Goal: Navigation & Orientation: Go to known website

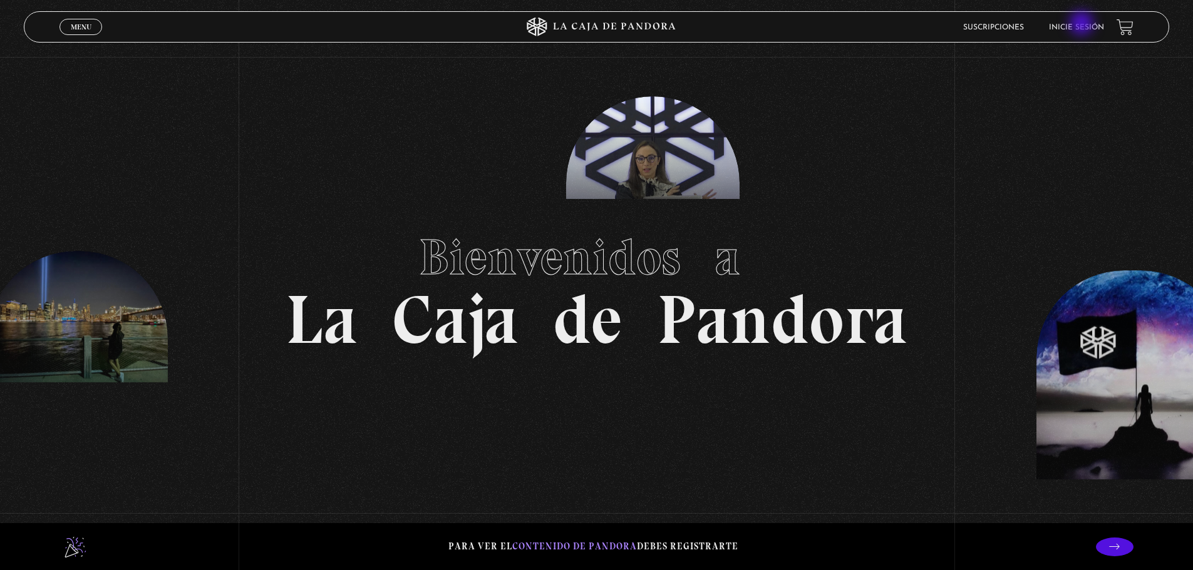
click at [1083, 24] on link "Inicie sesión" at bounding box center [1076, 28] width 55 height 8
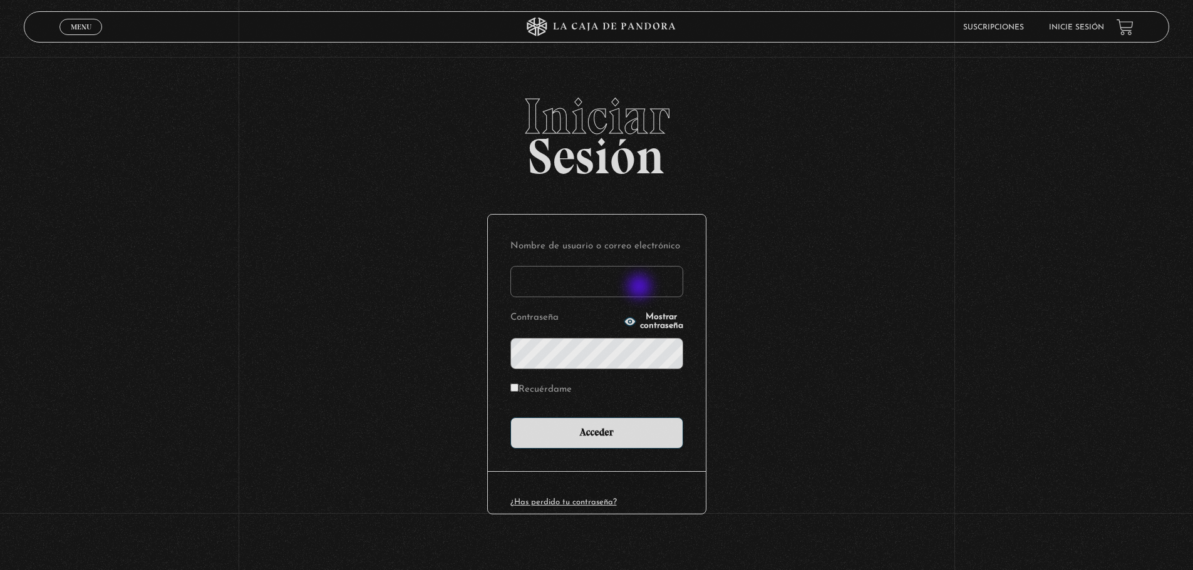
click at [636, 287] on input "Nombre de usuario o correo electrónico" at bounding box center [596, 281] width 173 height 31
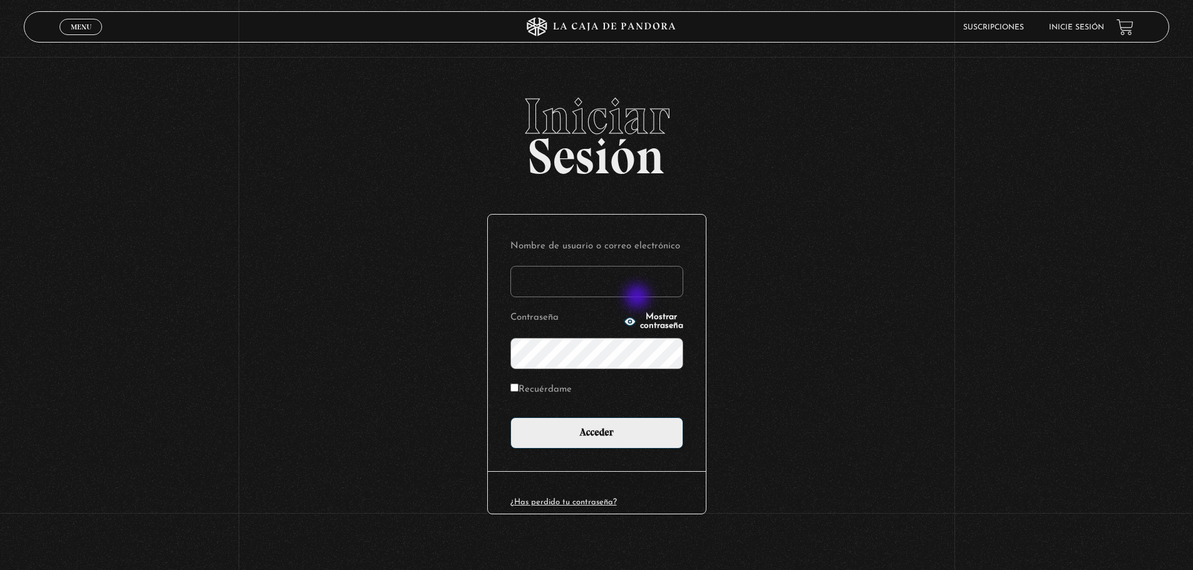
type input "lauvargas19@hotmail.com"
click at [624, 325] on icon "button" at bounding box center [629, 321] width 11 height 8
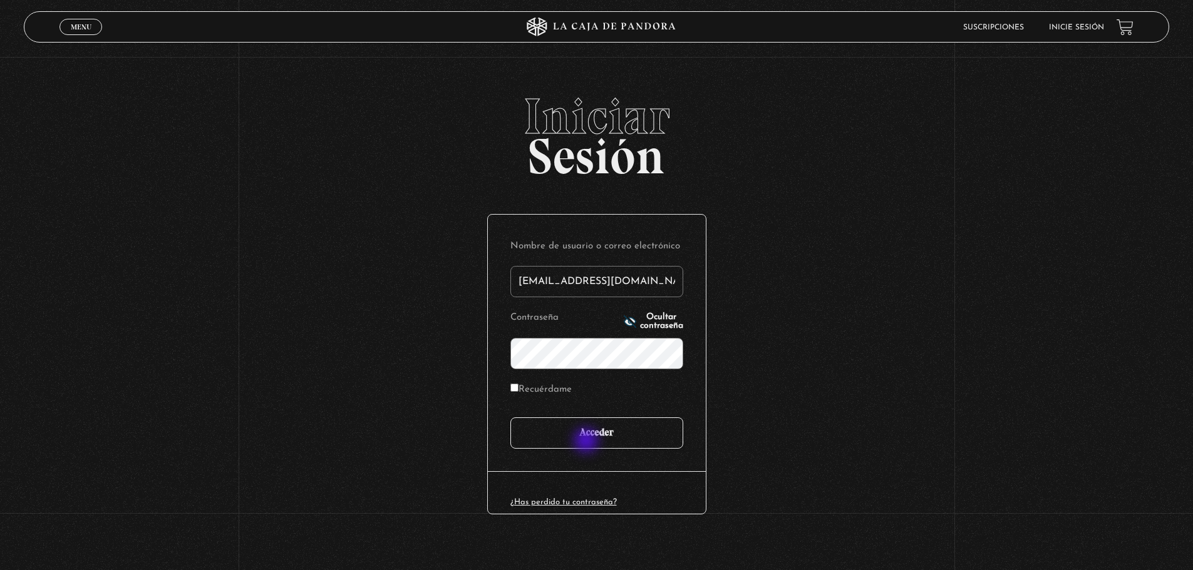
click at [587, 442] on input "Acceder" at bounding box center [596, 433] width 173 height 31
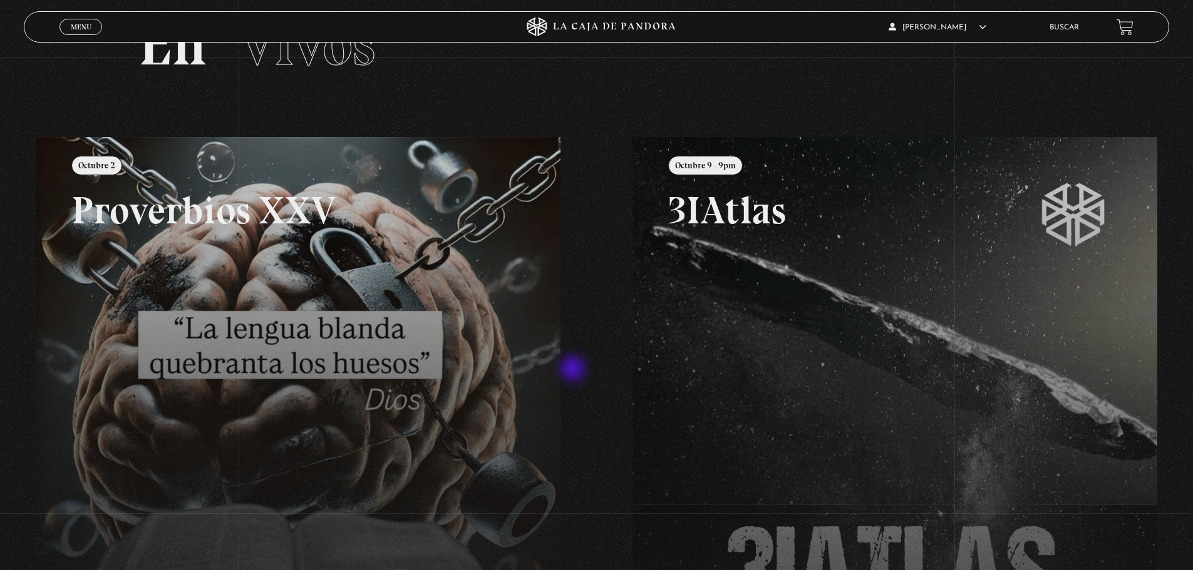
scroll to position [188, 0]
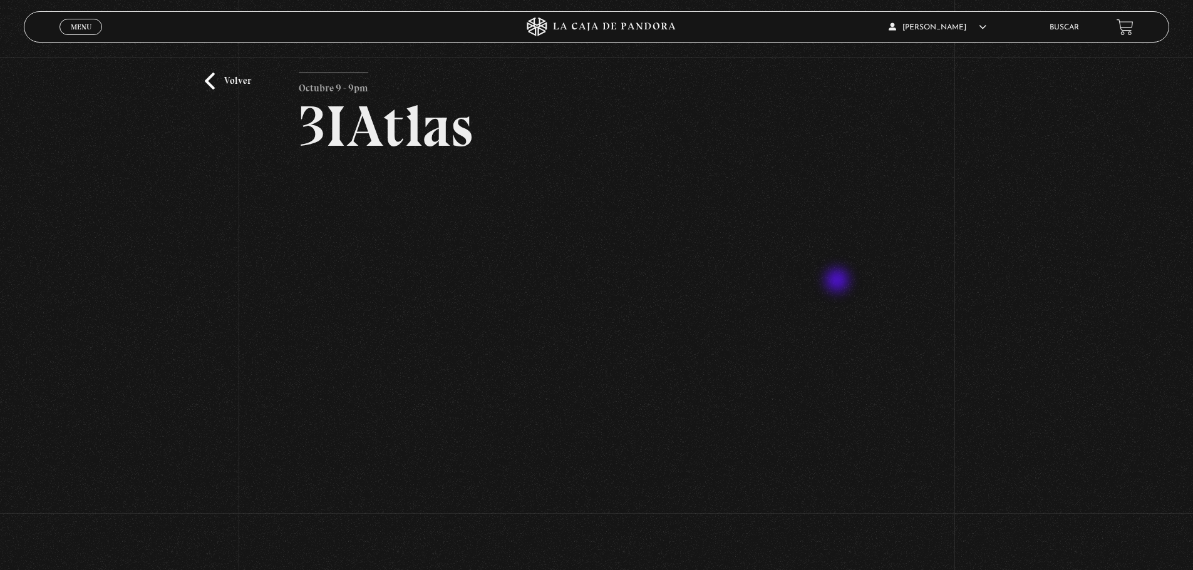
scroll to position [63, 0]
